Goal: Information Seeking & Learning: Learn about a topic

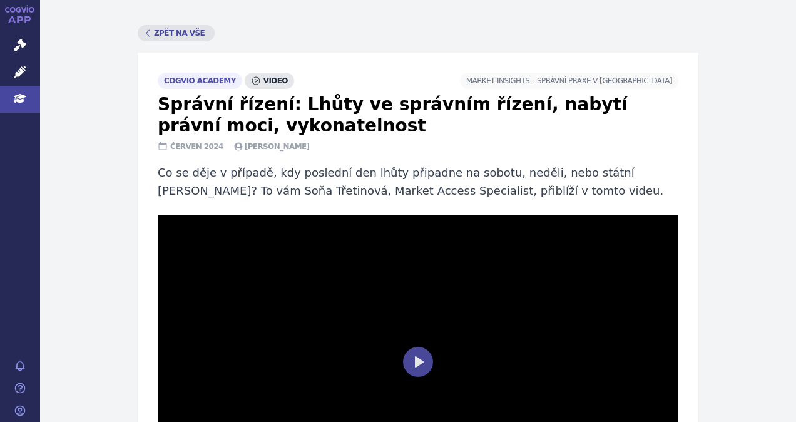
scroll to position [125, 0]
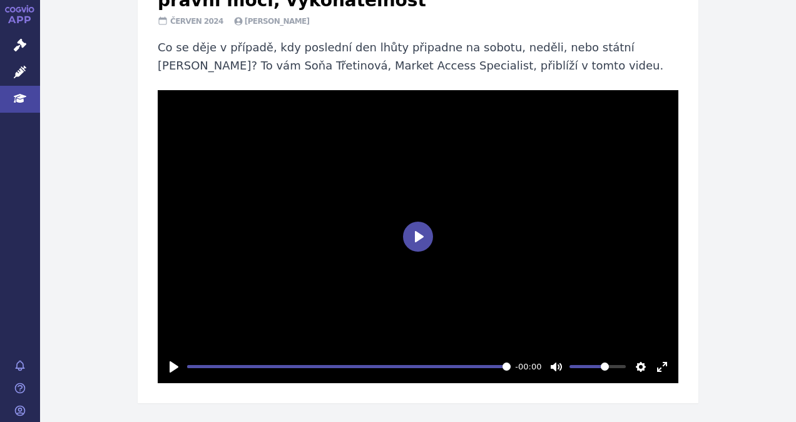
click at [404, 243] on button "Play" at bounding box center [418, 236] width 30 height 30
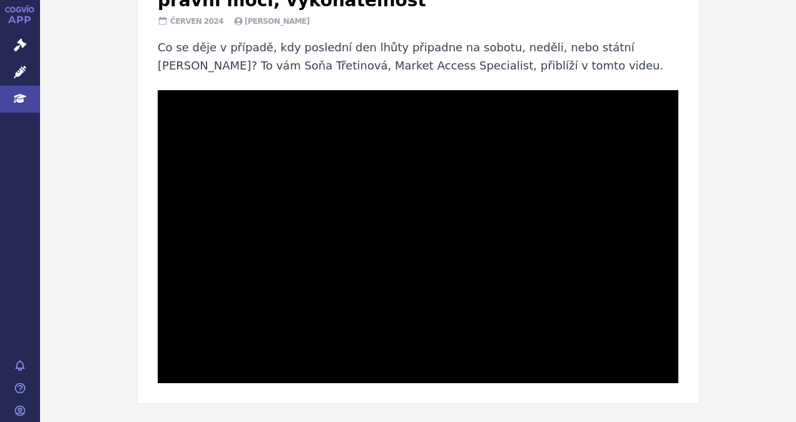
type input "99.97"
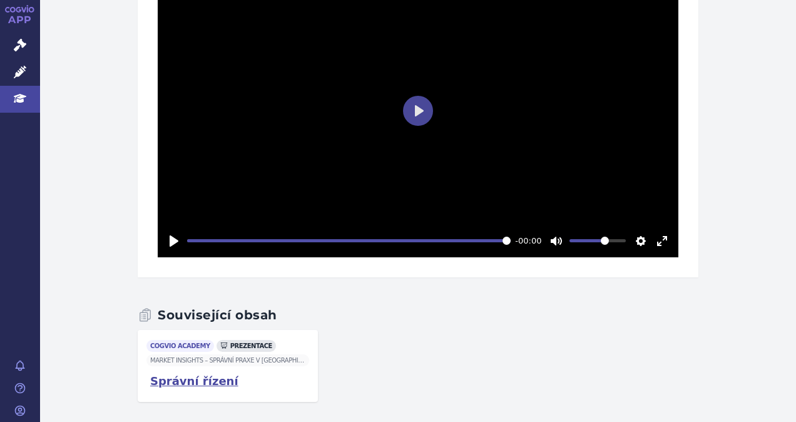
scroll to position [255, 0]
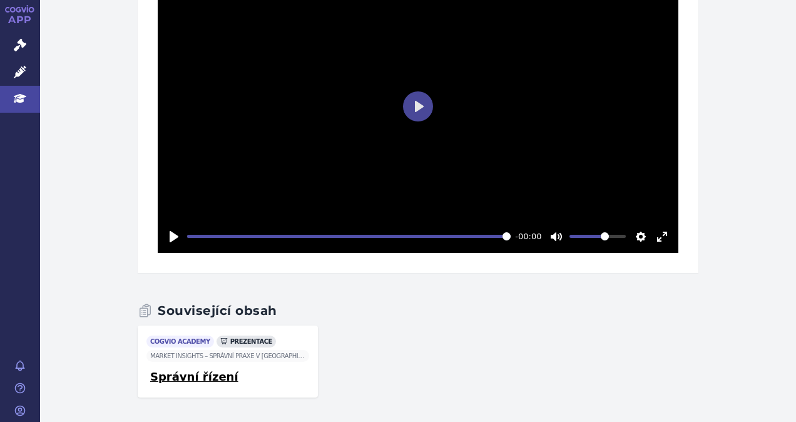
click at [174, 379] on link "Správní řízení" at bounding box center [194, 377] width 88 height 16
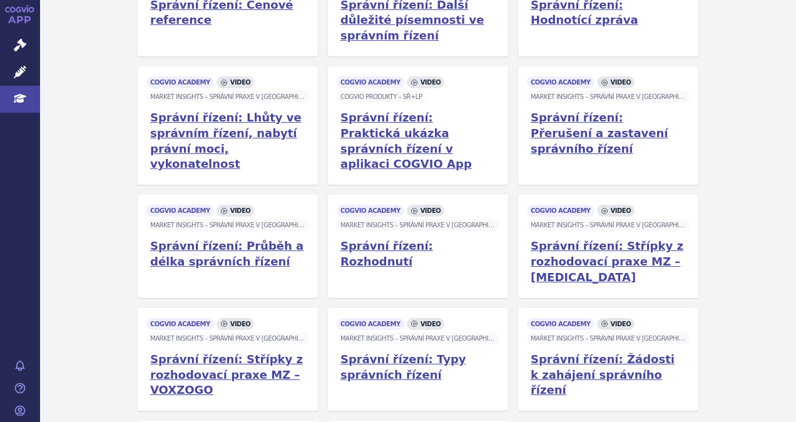
scroll to position [500, 0]
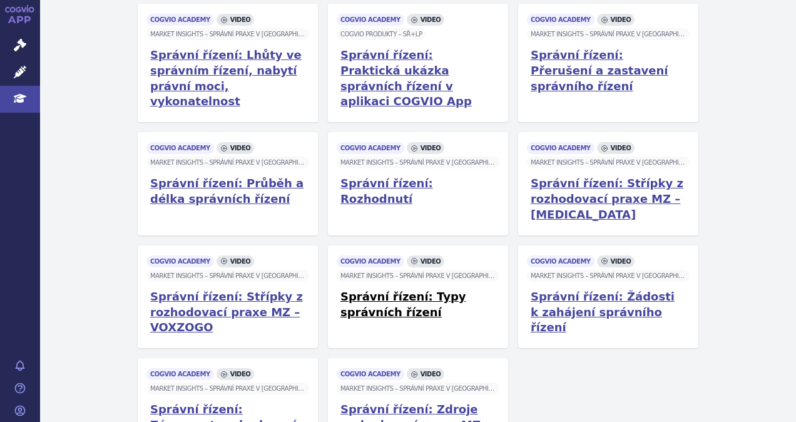
click at [444, 289] on link "Správní řízení: Typy správních řízení" at bounding box center [417, 304] width 155 height 31
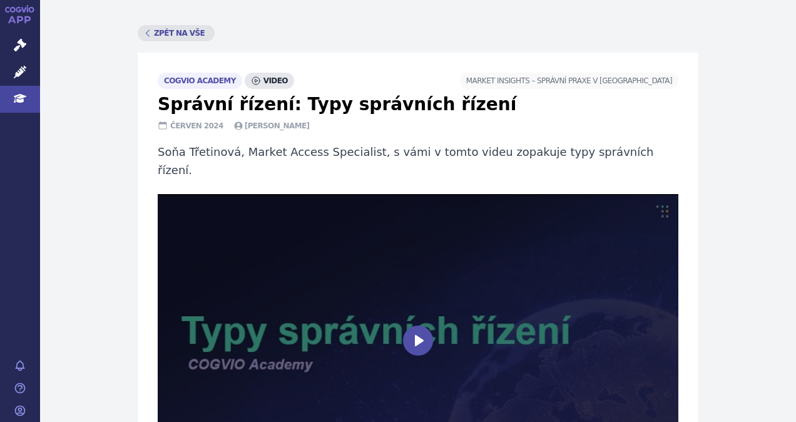
click at [417, 325] on button "Play" at bounding box center [418, 340] width 30 height 30
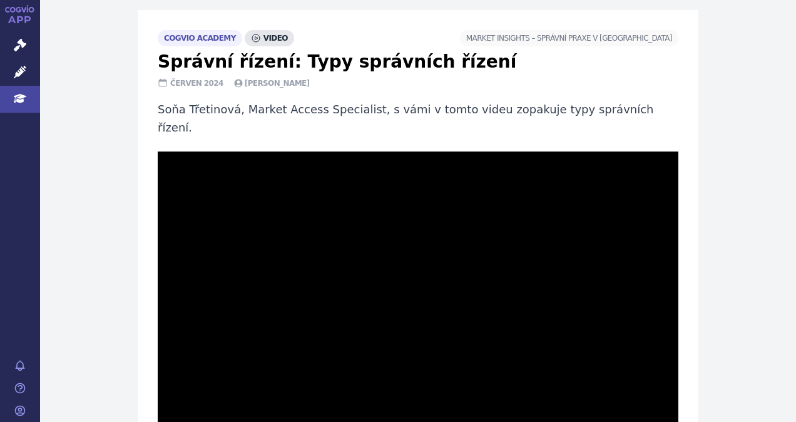
scroll to position [63, 0]
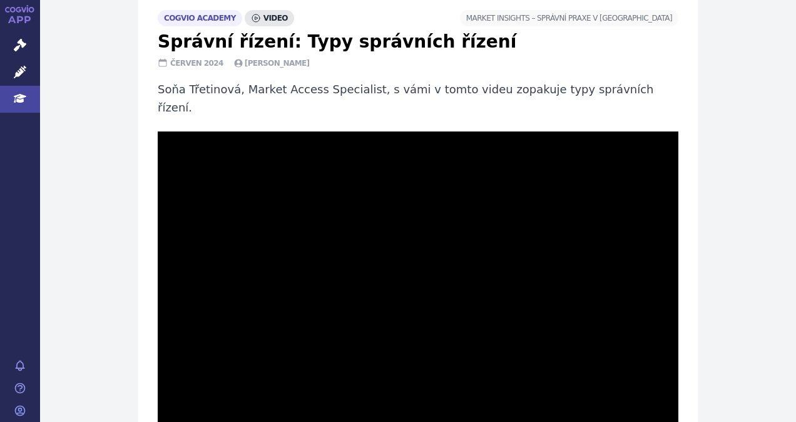
type input "99.83"
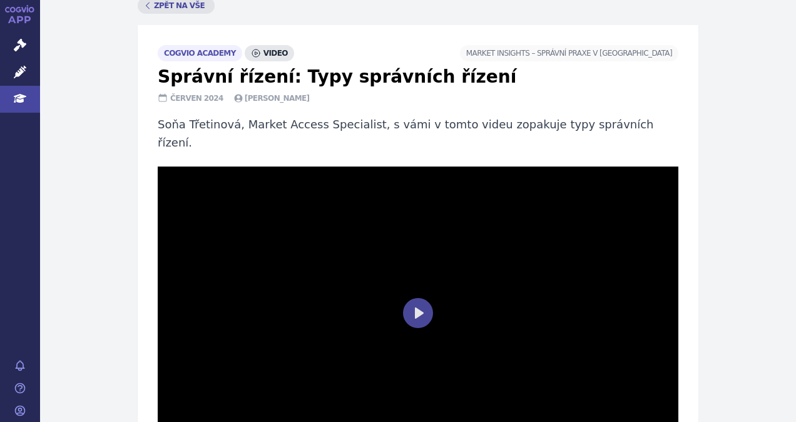
scroll to position [0, 0]
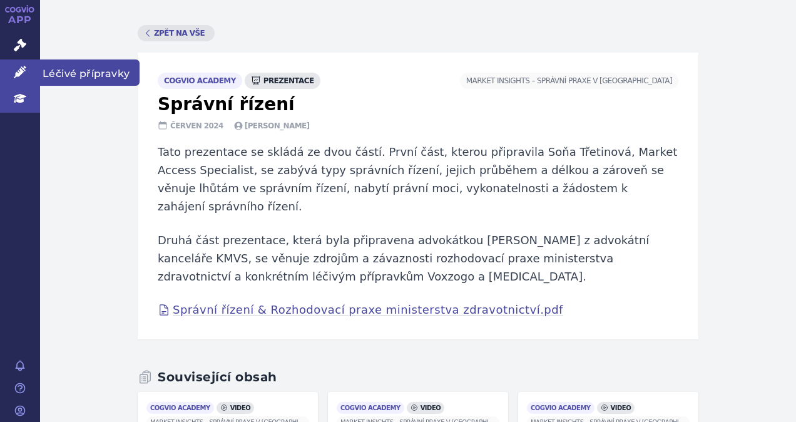
click at [59, 74] on span "Léčivé přípravky" at bounding box center [89, 72] width 99 height 26
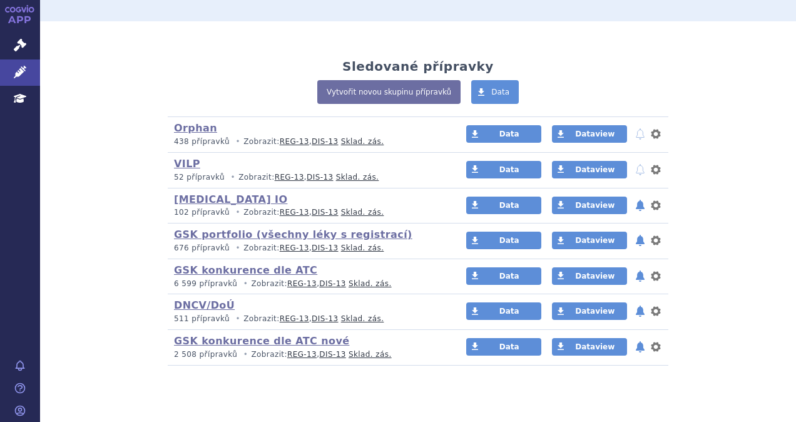
scroll to position [90, 0]
